Goal: Information Seeking & Learning: Learn about a topic

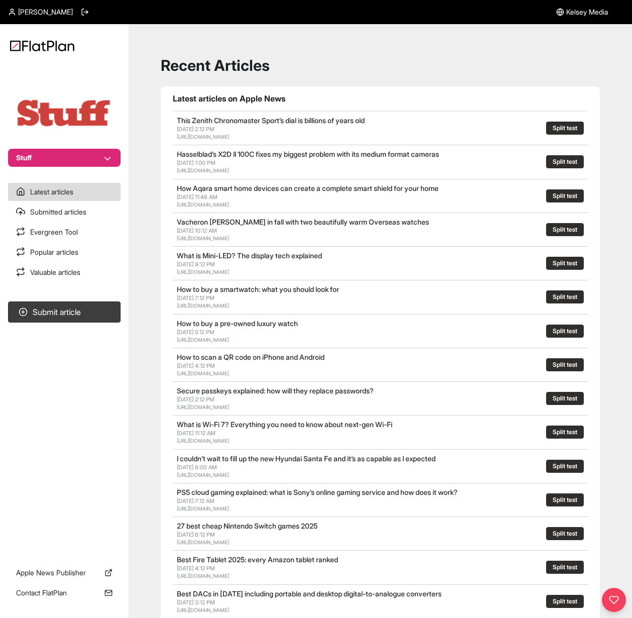
click at [526, 67] on h1 "Recent Articles" at bounding box center [380, 65] width 439 height 18
click at [532, 57] on h1 "Recent Articles" at bounding box center [380, 65] width 439 height 18
click at [85, 270] on link "Valuable articles" at bounding box center [64, 272] width 112 height 18
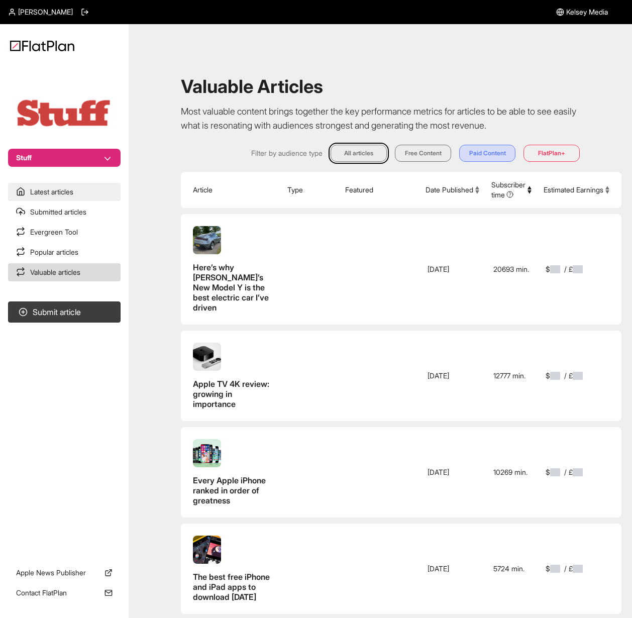
click at [82, 188] on link "Latest articles" at bounding box center [64, 192] width 112 height 18
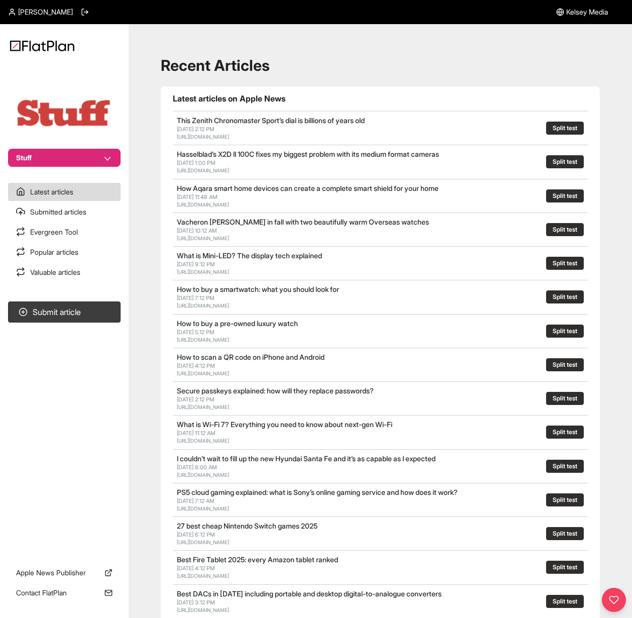
click at [431, 41] on div "Recent Articles Latest articles on Apple News This Zenith Chronomaster Sport’s …" at bounding box center [380, 433] width 479 height 795
click at [382, 82] on div "Recent Articles Latest articles on Apple News This Zenith Chronomaster Sport’s …" at bounding box center [380, 433] width 479 height 795
click at [365, 33] on main "Recent Articles Latest articles on Apple News This Zenith Chronomaster Sport’s …" at bounding box center [380, 433] width 503 height 819
click at [61, 236] on link "Evergreen Tool" at bounding box center [64, 232] width 112 height 18
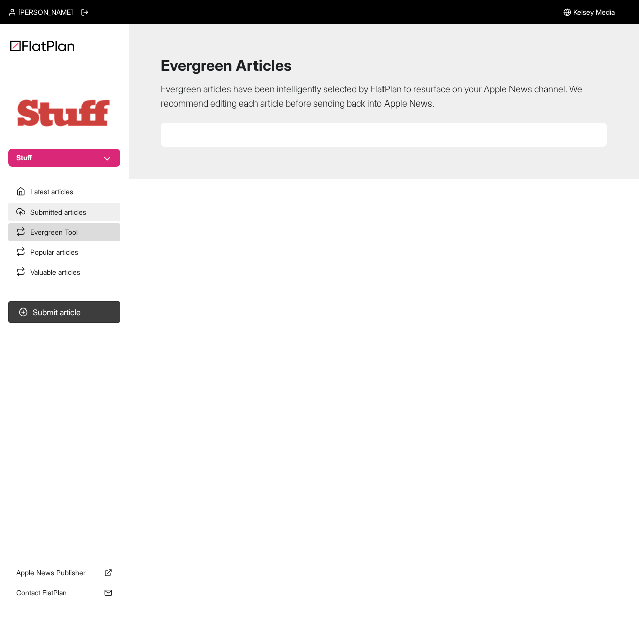
click at [64, 212] on link "Submitted articles" at bounding box center [64, 212] width 112 height 18
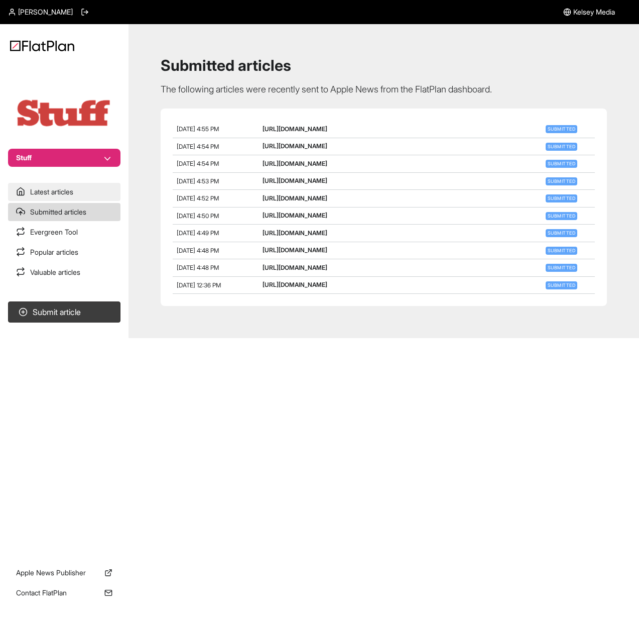
click at [65, 200] on link "Latest articles" at bounding box center [64, 192] width 112 height 18
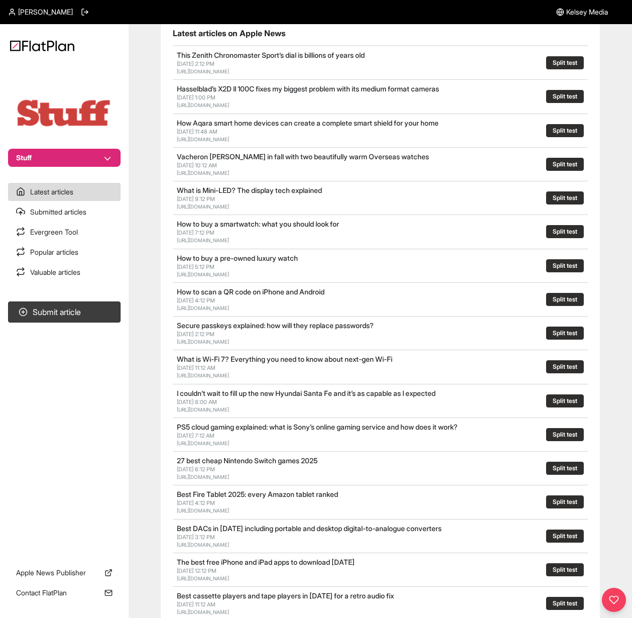
scroll to position [81, 0]
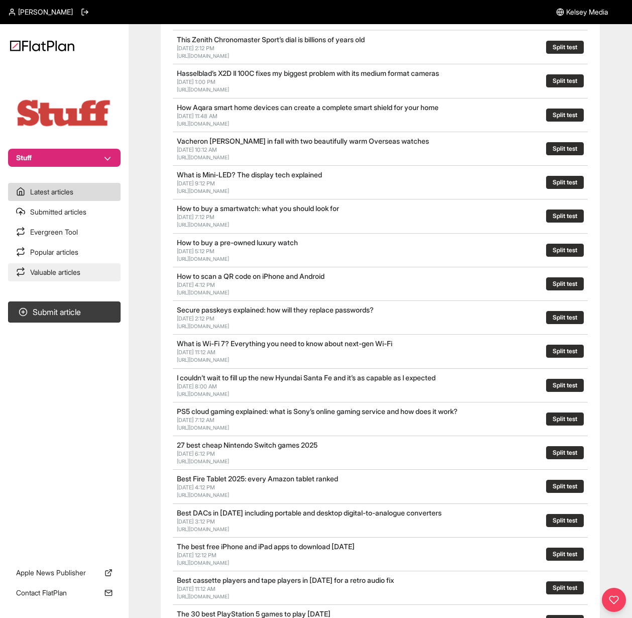
click at [83, 277] on link "Valuable articles" at bounding box center [64, 272] width 112 height 18
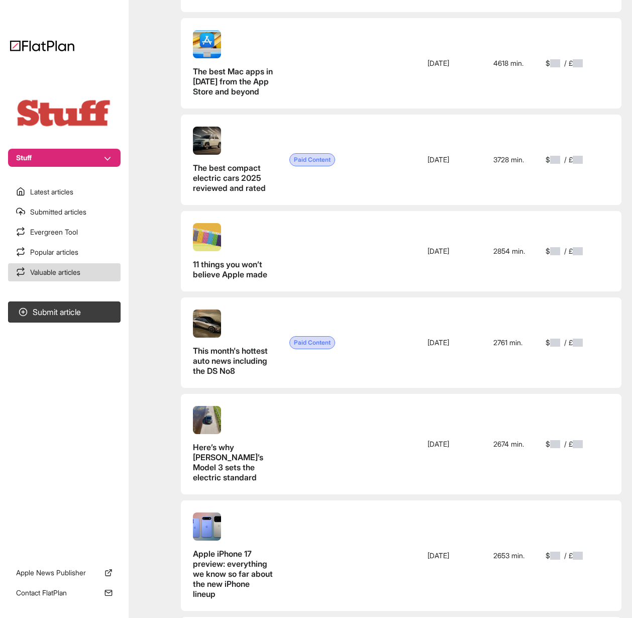
scroll to position [826, 0]
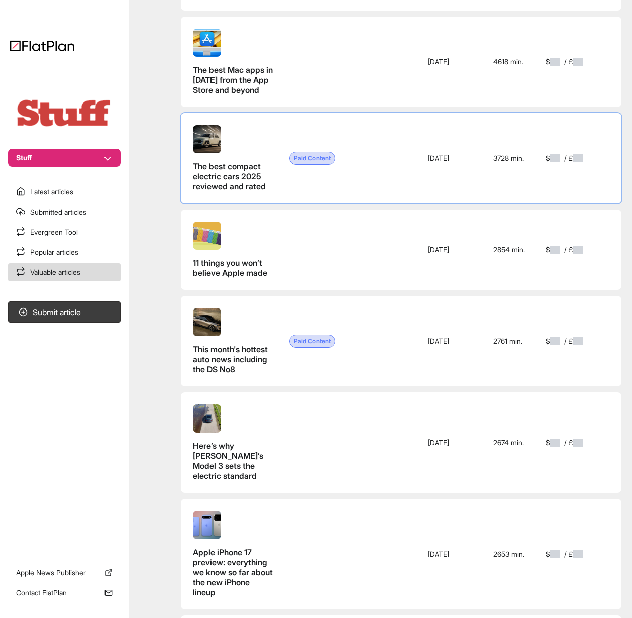
click at [289, 165] on span "Paid Content" at bounding box center [312, 158] width 46 height 13
click at [281, 203] on td "Paid Content" at bounding box center [310, 158] width 58 height 90
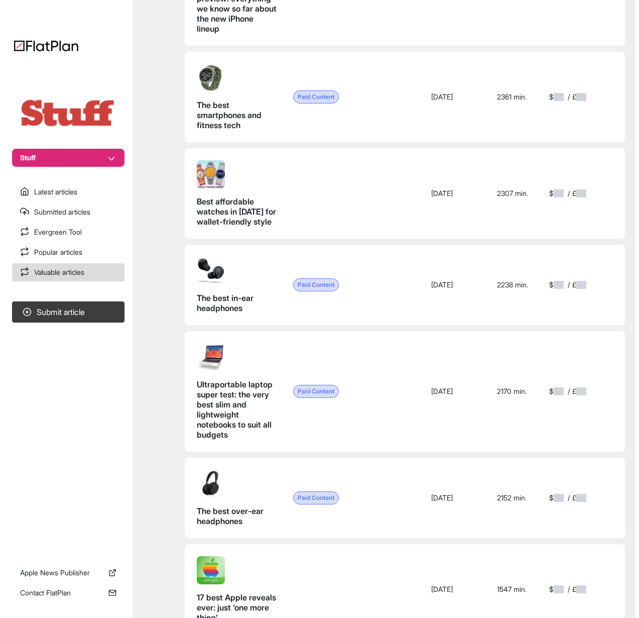
scroll to position [0, 0]
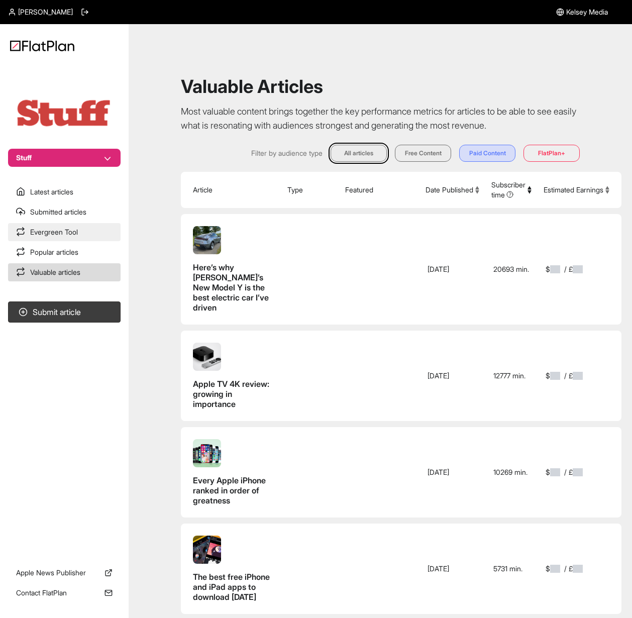
click at [73, 229] on link "Evergreen Tool" at bounding box center [64, 232] width 112 height 18
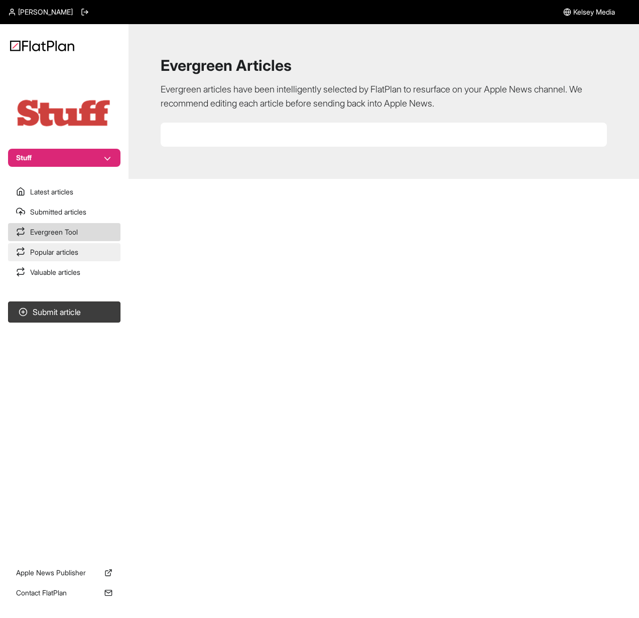
click at [81, 257] on link "Popular articles" at bounding box center [64, 252] width 112 height 18
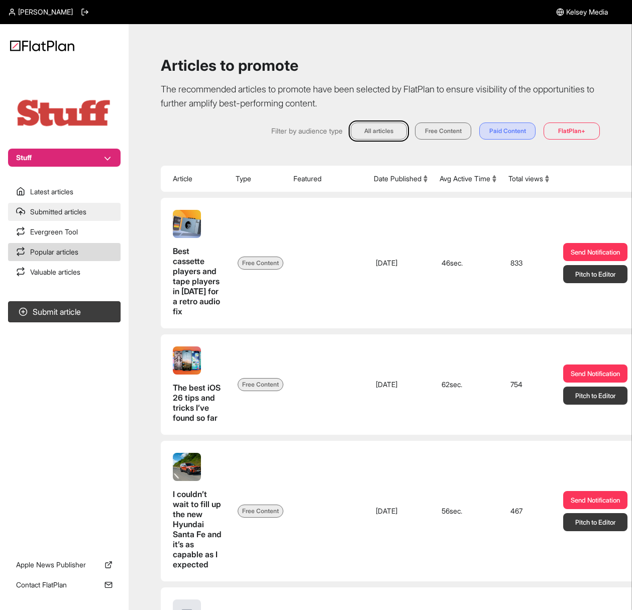
click at [81, 216] on link "Submitted articles" at bounding box center [64, 212] width 112 height 18
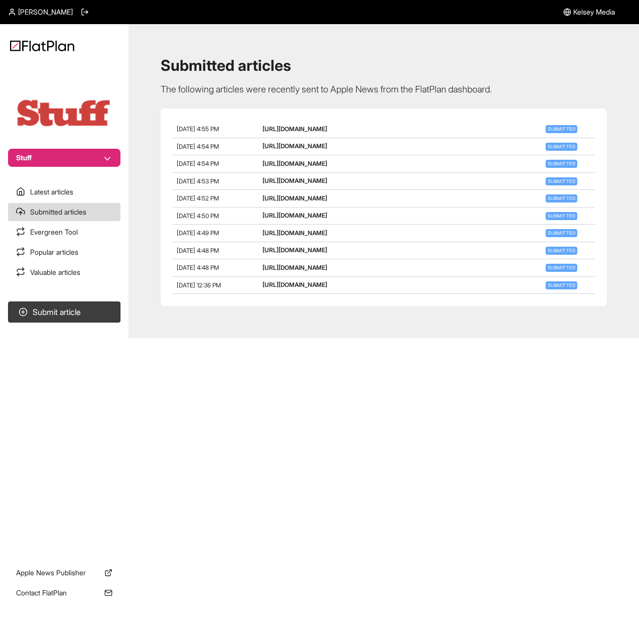
click at [348, 427] on div "[PERSON_NAME] [PERSON_NAME] Media Stuff Latest articles Submitted articles Ever…" at bounding box center [319, 309] width 639 height 618
